Goal: Information Seeking & Learning: Learn about a topic

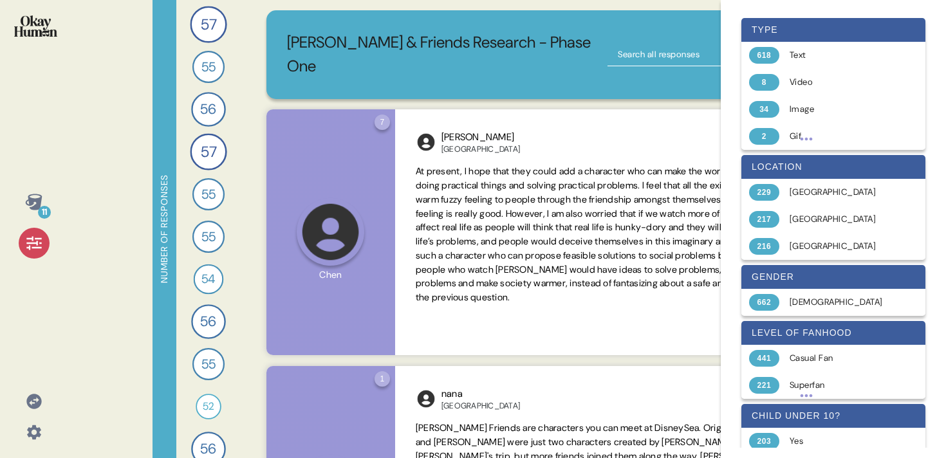
click at [41, 249] on icon at bounding box center [34, 243] width 18 height 18
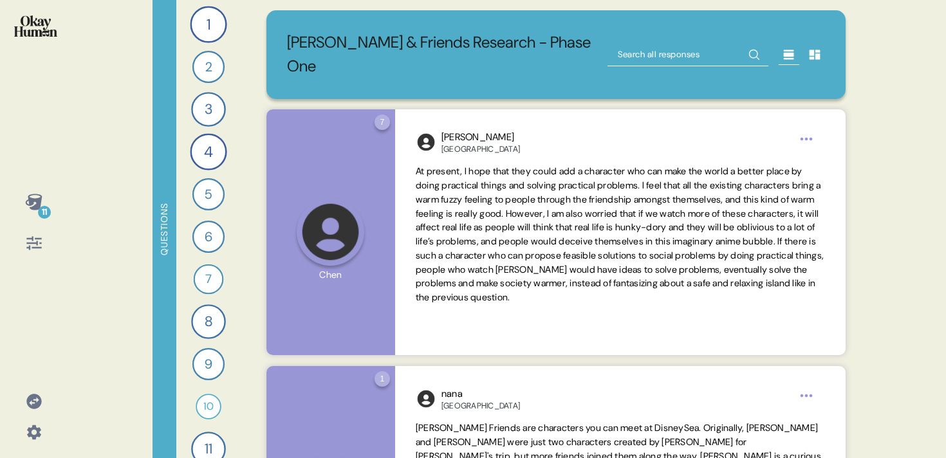
click at [33, 247] on icon at bounding box center [34, 243] width 18 height 18
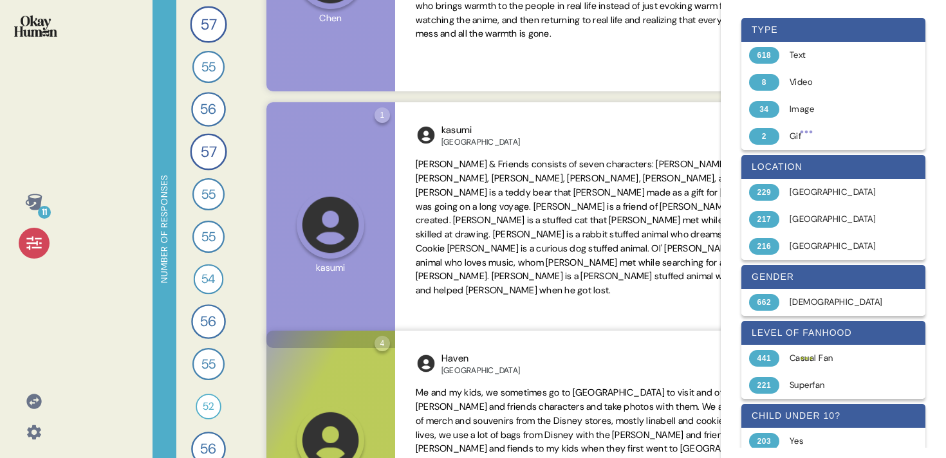
click at [21, 243] on div at bounding box center [34, 243] width 31 height 31
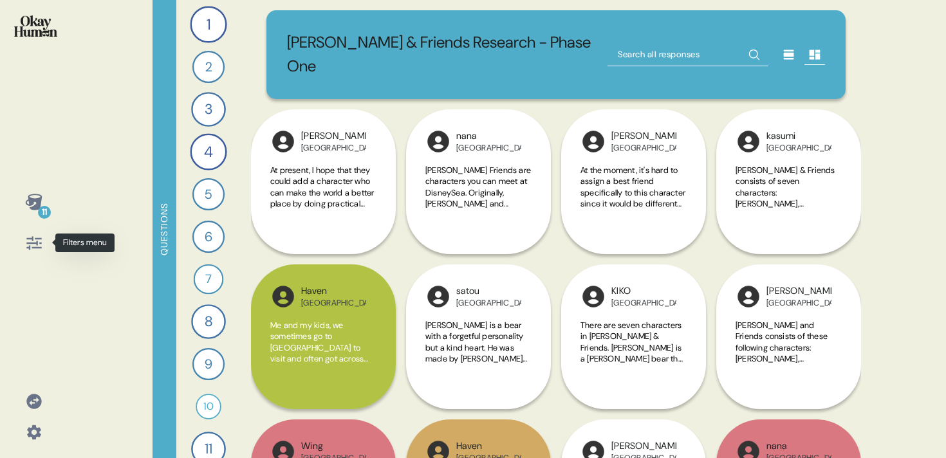
click at [37, 247] on icon at bounding box center [34, 243] width 18 height 18
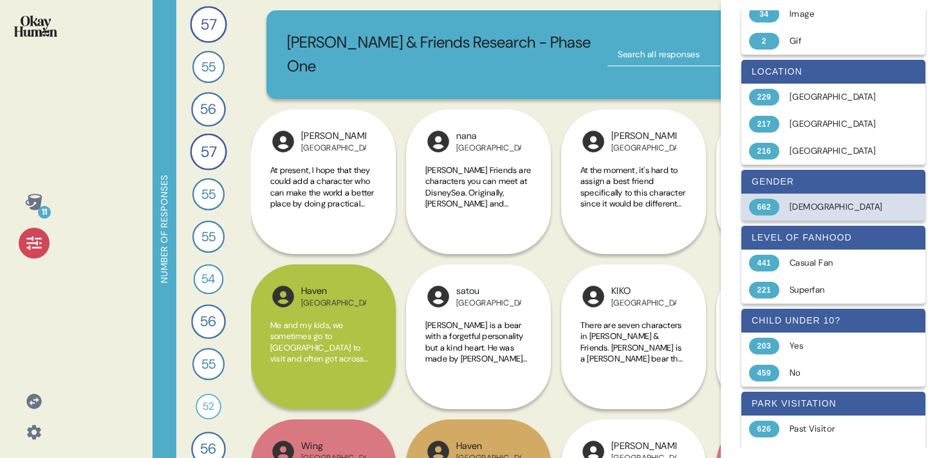
scroll to position [208, 0]
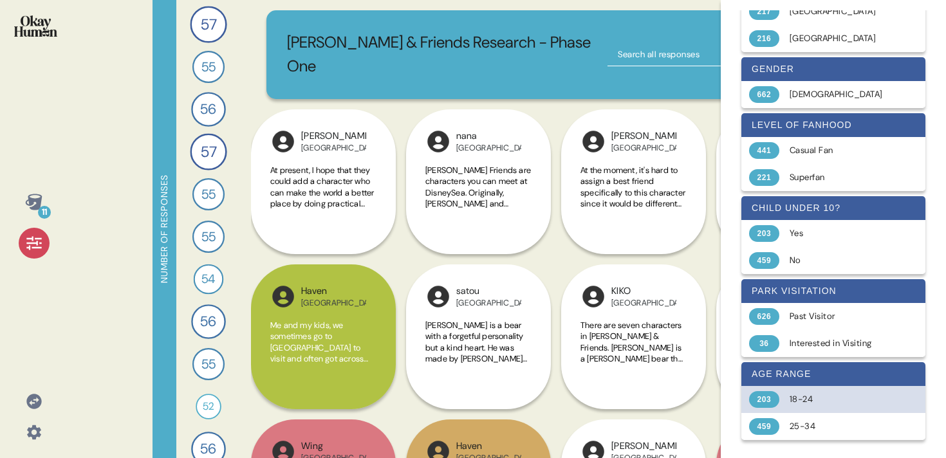
click at [815, 407] on div "[PHONE_NUMBER]" at bounding box center [834, 399] width 184 height 27
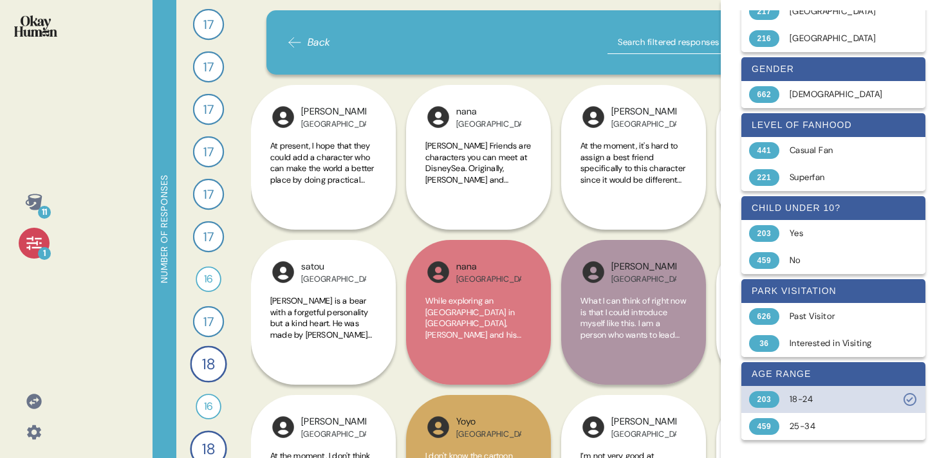
click at [815, 407] on div "[PHONE_NUMBER]" at bounding box center [834, 399] width 184 height 27
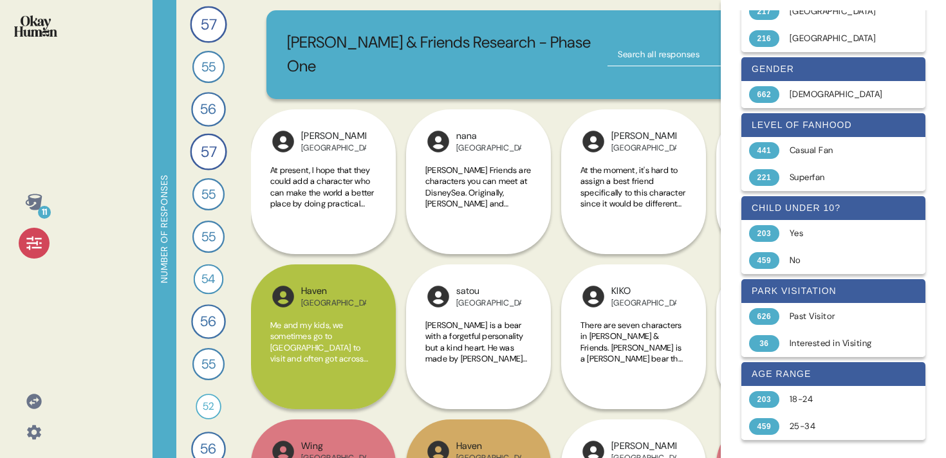
click at [813, 446] on div "type 618 Text 8 Video 34 Image 2 Gif location 229 [GEOGRAPHIC_DATA] 217 [GEOGRA…" at bounding box center [833, 125] width 205 height 646
click at [814, 436] on div "[PHONE_NUMBER]" at bounding box center [834, 426] width 184 height 27
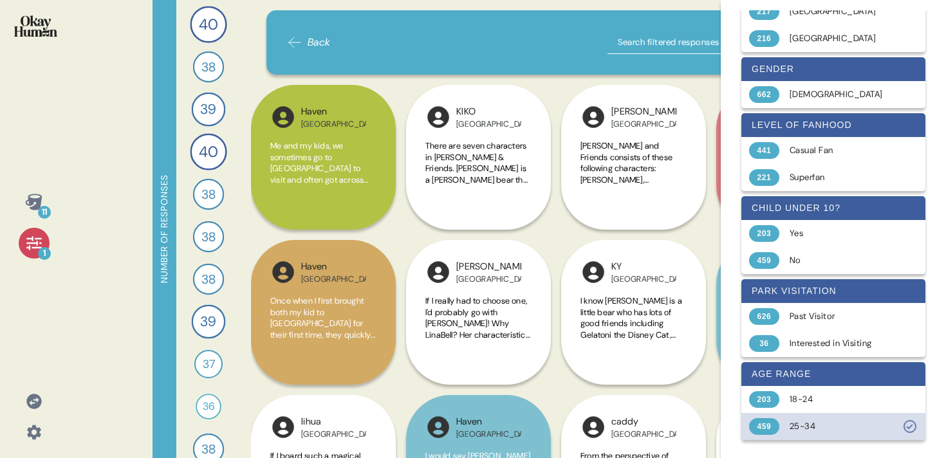
click at [814, 432] on div "25-34" at bounding box center [841, 426] width 102 height 13
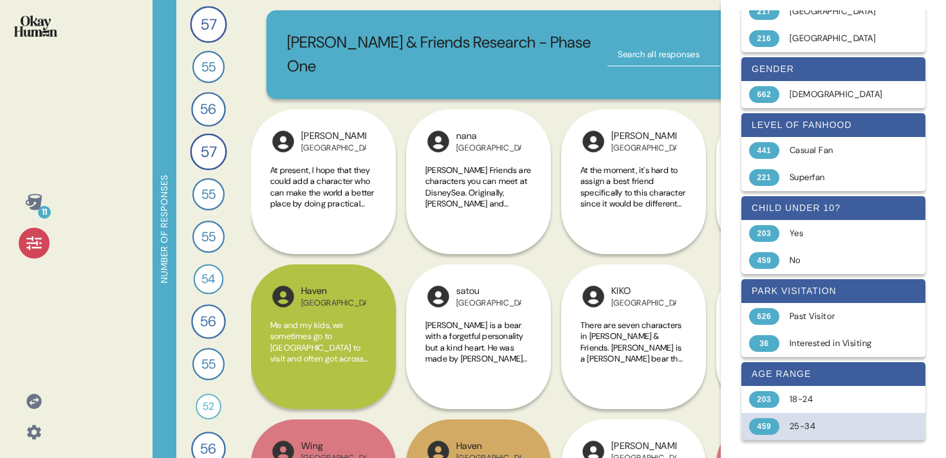
click at [811, 416] on div "[PHONE_NUMBER]" at bounding box center [834, 426] width 184 height 27
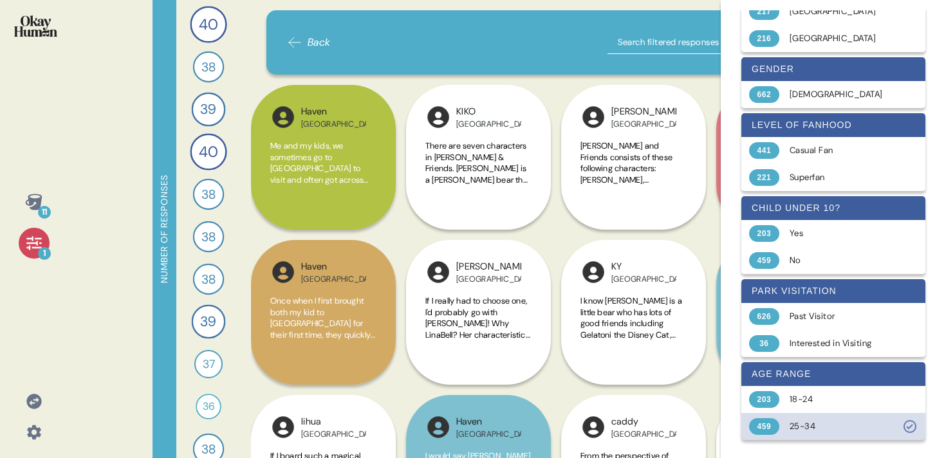
click at [810, 416] on div "[PHONE_NUMBER]" at bounding box center [834, 426] width 184 height 27
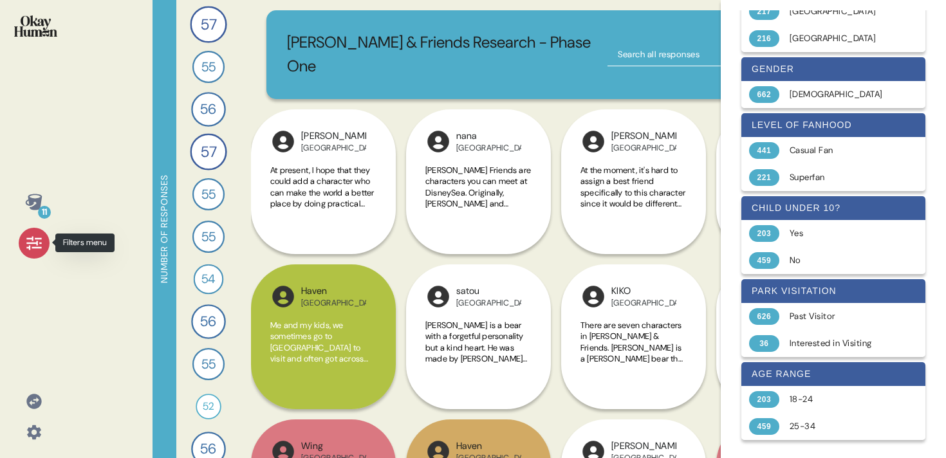
click at [29, 241] on icon at bounding box center [34, 243] width 18 height 18
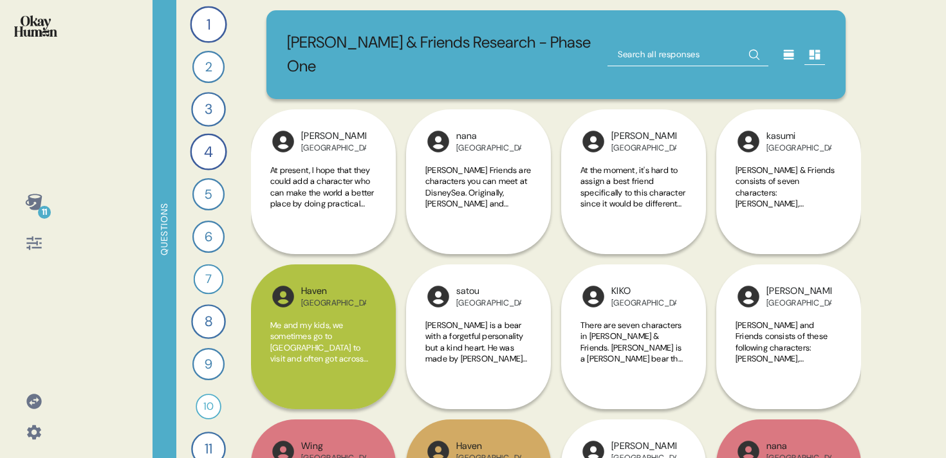
click at [37, 243] on icon at bounding box center [34, 243] width 18 height 18
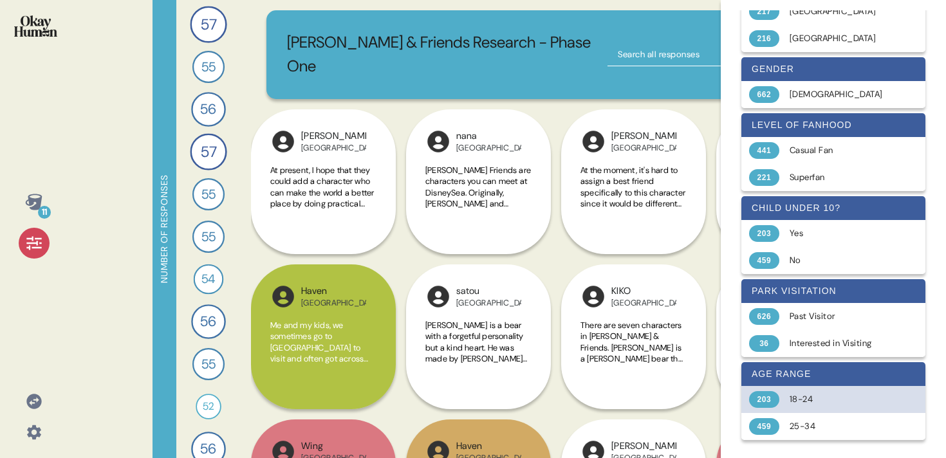
click at [825, 399] on div "18-24" at bounding box center [841, 399] width 102 height 13
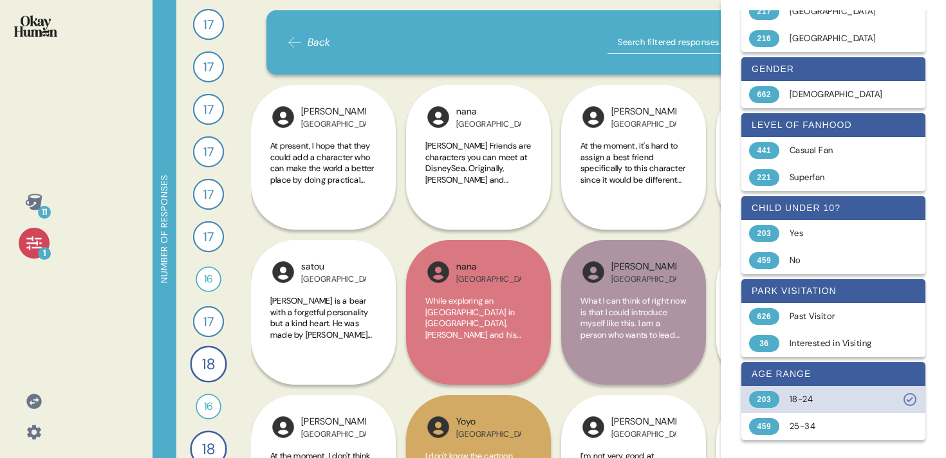
click at [825, 399] on div "18-24" at bounding box center [841, 399] width 102 height 13
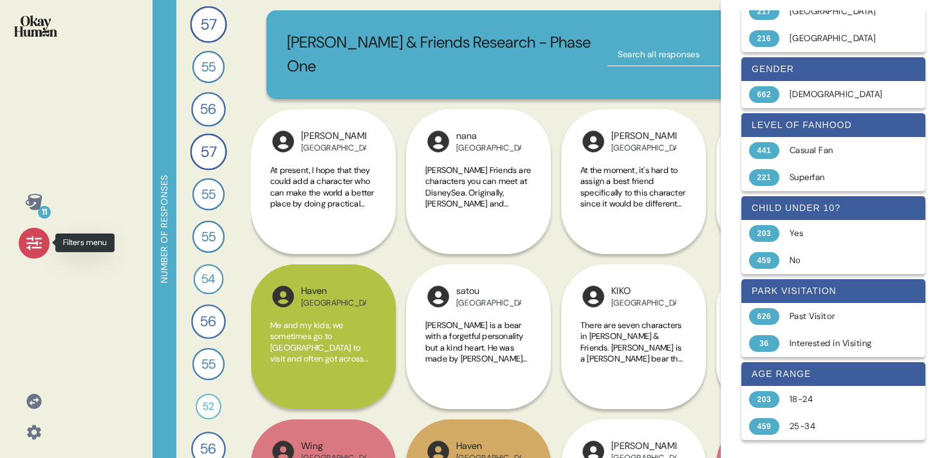
click at [36, 249] on icon at bounding box center [34, 243] width 18 height 18
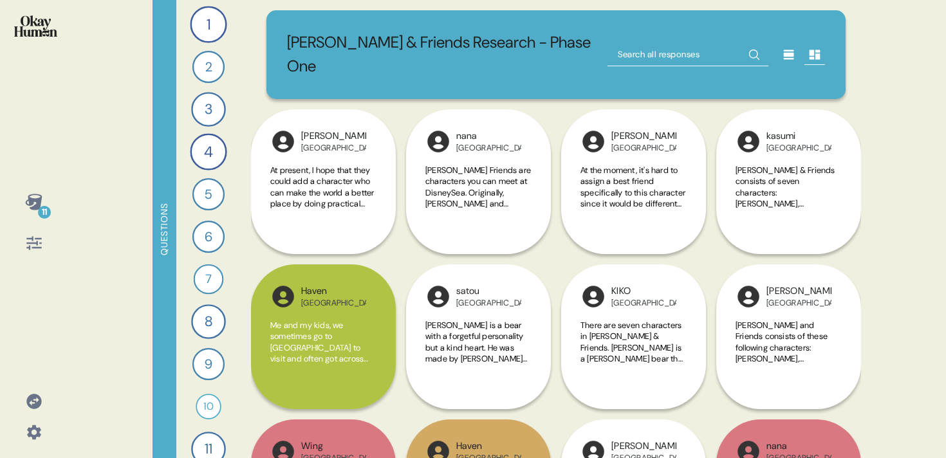
click at [900, 99] on div "11 Questions 1 How would you describe [PERSON_NAME] and Friends and each charac…" at bounding box center [473, 229] width 946 height 458
